Goal: Check status: Check status

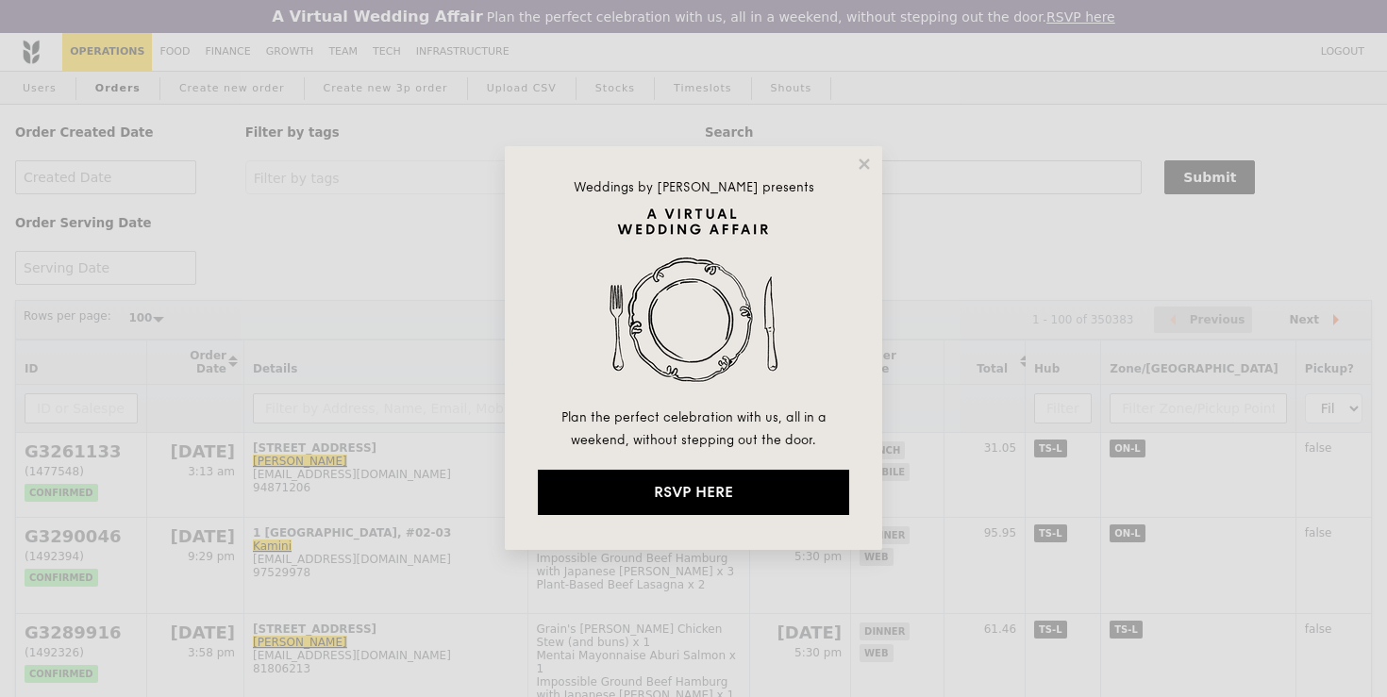
select select "100"
click at [862, 168] on icon at bounding box center [864, 164] width 17 height 17
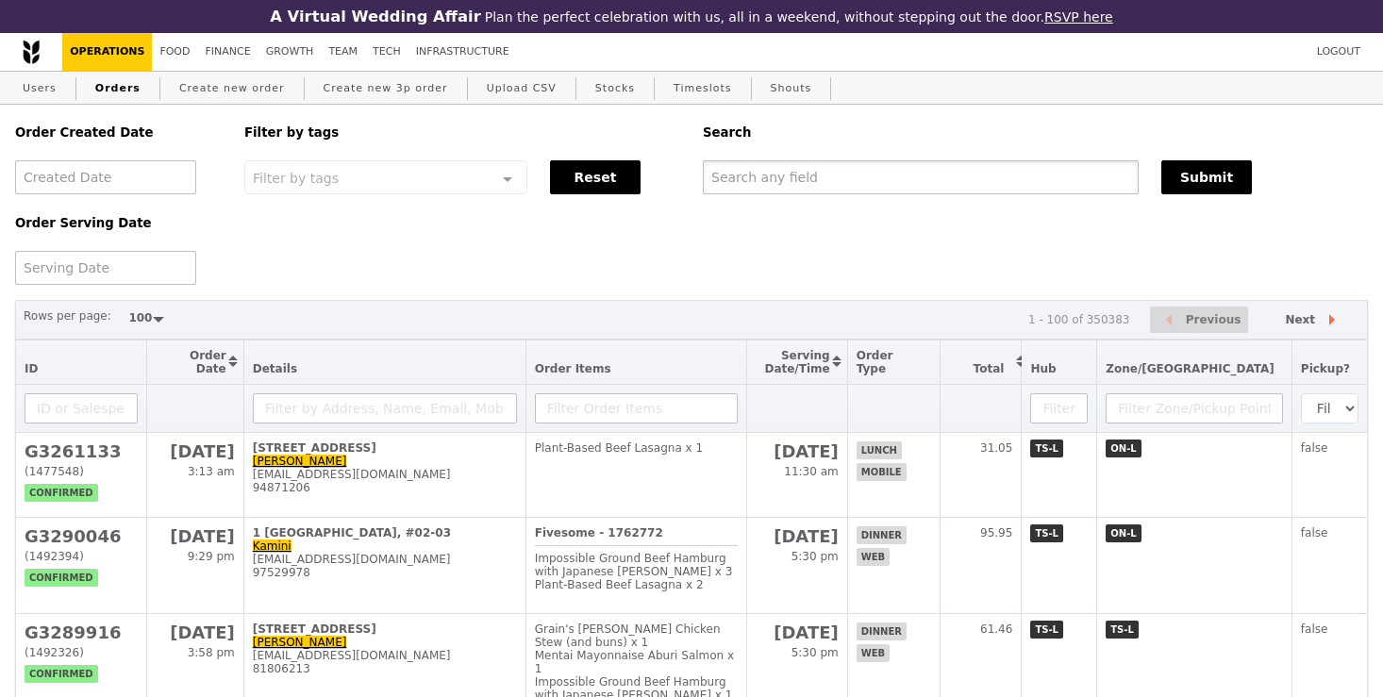
click at [805, 180] on input "text" at bounding box center [921, 177] width 436 height 34
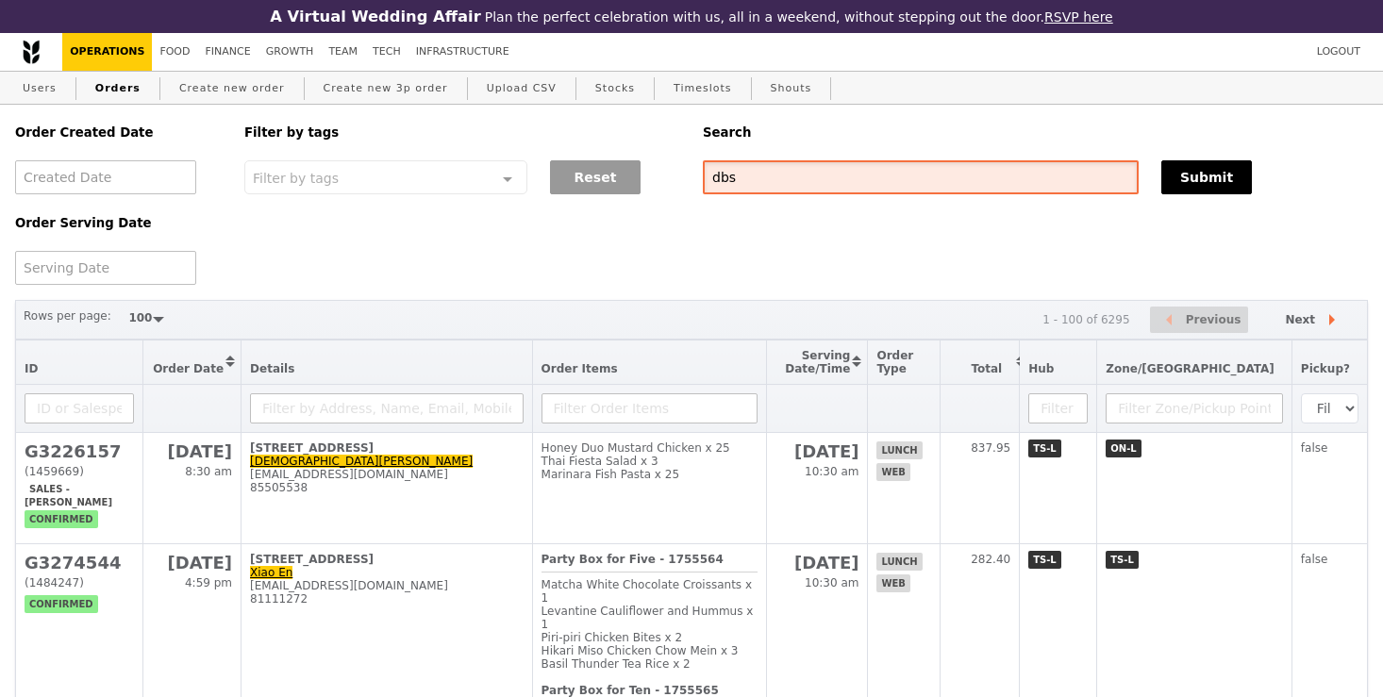
drag, startPoint x: 804, startPoint y: 180, endPoint x: 631, endPoint y: 181, distance: 172.7
click at [629, 182] on div "Order Created Date Order Serving Date Filter by tags Filter by tags Meal_Plan W…" at bounding box center [692, 195] width 1376 height 180
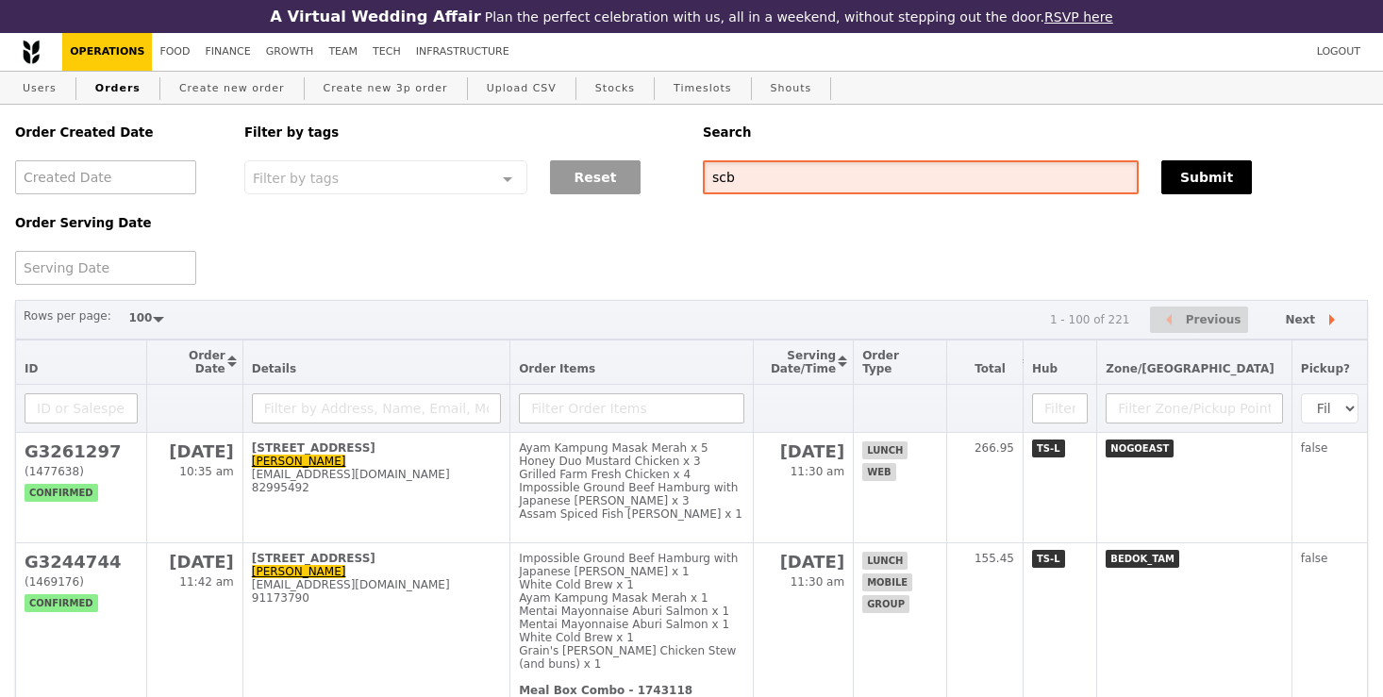
drag, startPoint x: 753, startPoint y: 179, endPoint x: 632, endPoint y: 175, distance: 120.9
click at [632, 176] on div "Order Created Date Order Serving Date Filter by tags Filter by tags Meal_Plan W…" at bounding box center [692, 195] width 1376 height 180
type input "standard"
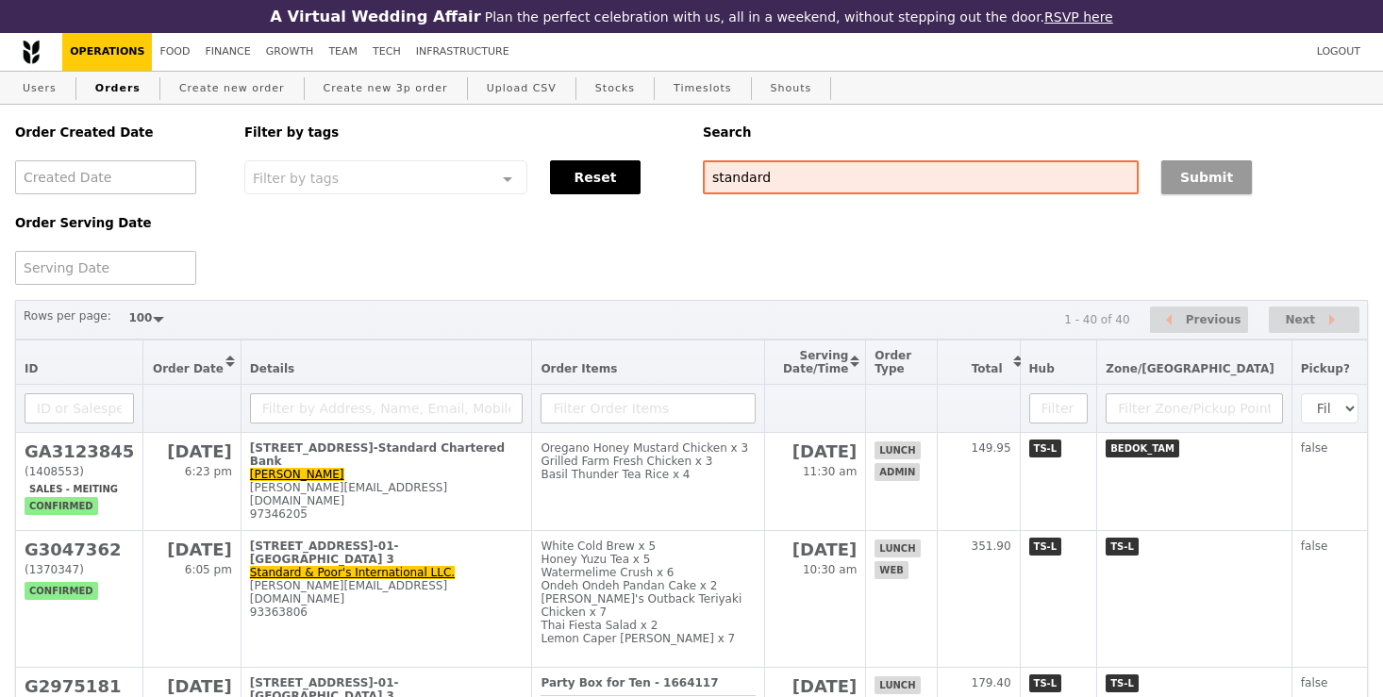
click at [1225, 176] on button "Submit" at bounding box center [1207, 177] width 91 height 34
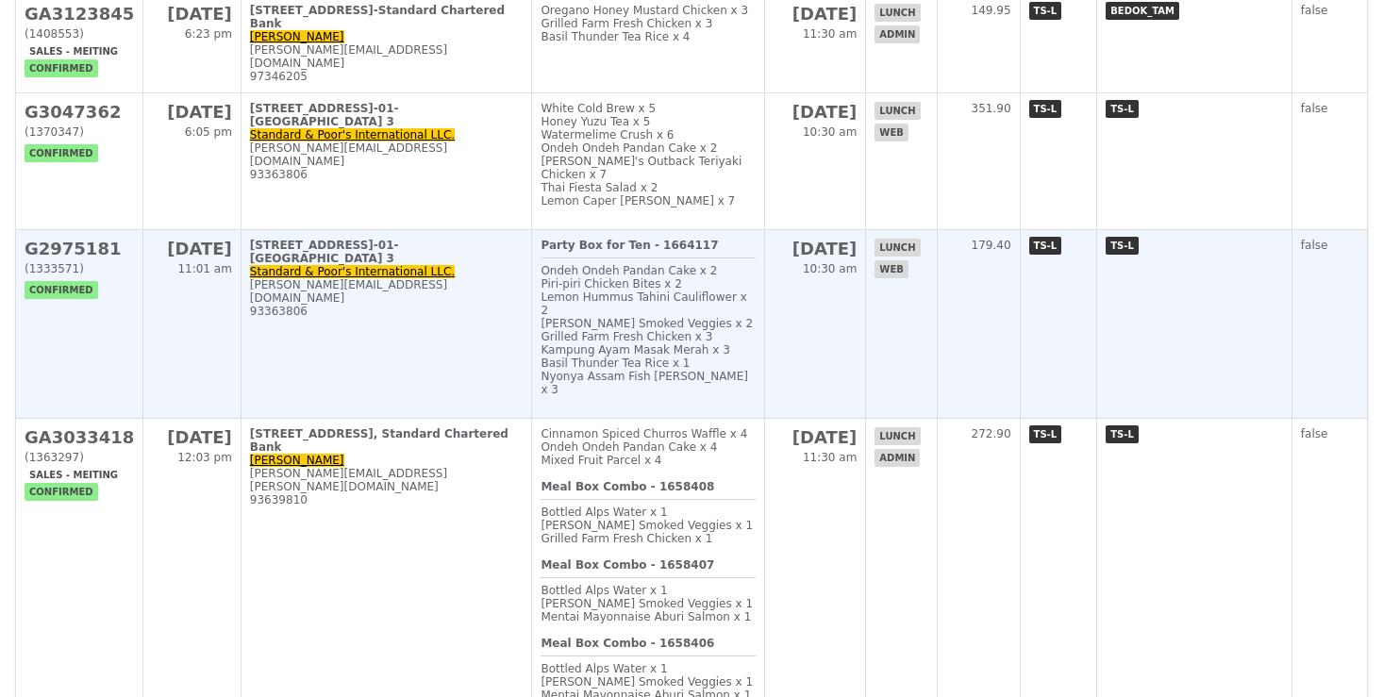
scroll to position [465, 0]
